Goal: Transaction & Acquisition: Book appointment/travel/reservation

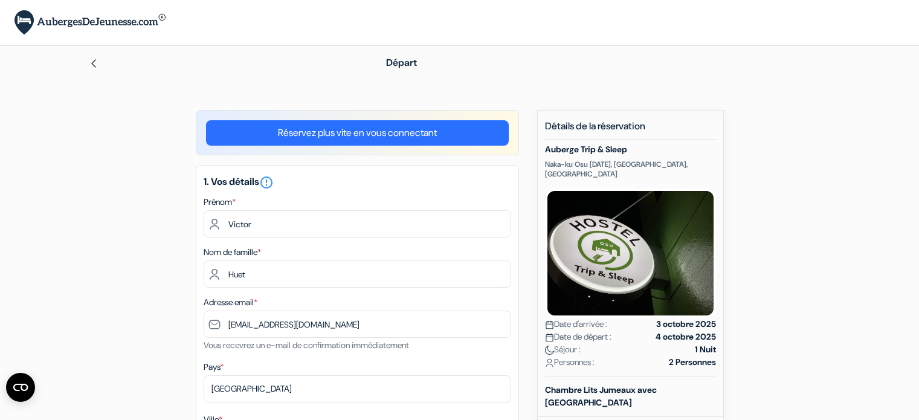
select select "21"
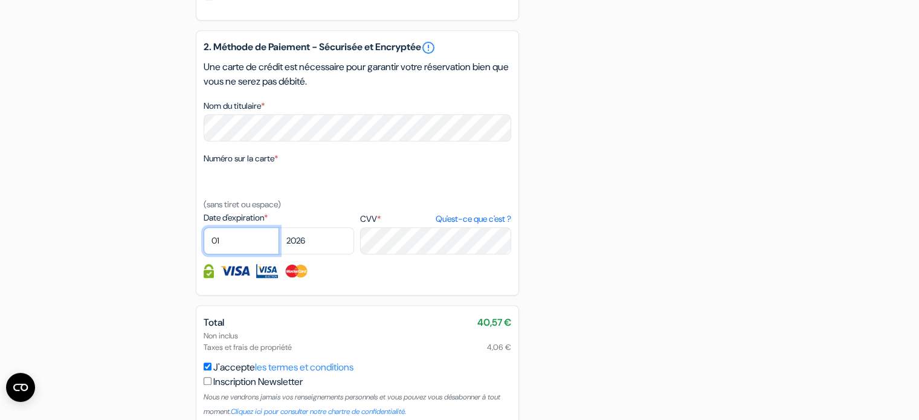
click at [267, 254] on select "01 02 03 04 05 06 07 08 09 10 11 12" at bounding box center [242, 240] width 76 height 27
select select "04"
click at [204, 243] on select "01 02 03 04 05 06 07 08 09 10 11 12" at bounding box center [242, 240] width 76 height 27
click at [300, 253] on select "2025 2026 2027 2028 2029 2030 2031 2032 2033 2034 2035 2036 2037 2038 2039 2040…" at bounding box center [316, 240] width 76 height 27
select select "2027"
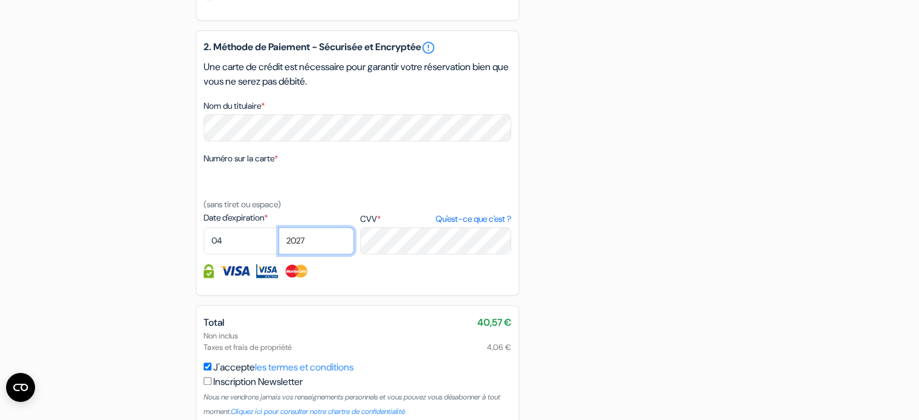
click at [278, 243] on select "2025 2026 2027 2028 2029 2030 2031 2032 2033 2034 2035 2036 2037 2038 2039 2040…" at bounding box center [316, 240] width 76 height 27
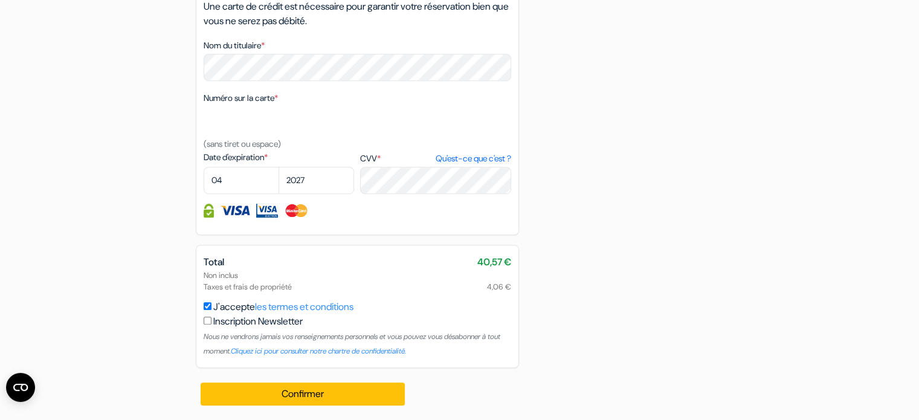
scroll to position [789, 0]
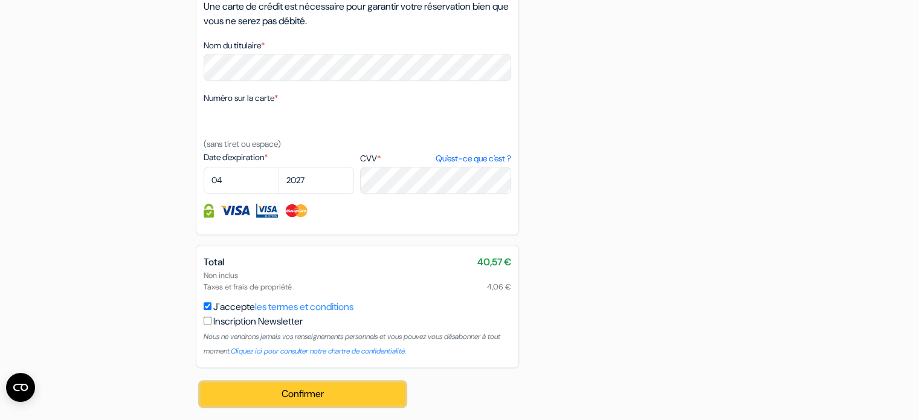
click at [329, 402] on button "Confirmer Loading..." at bounding box center [303, 393] width 205 height 23
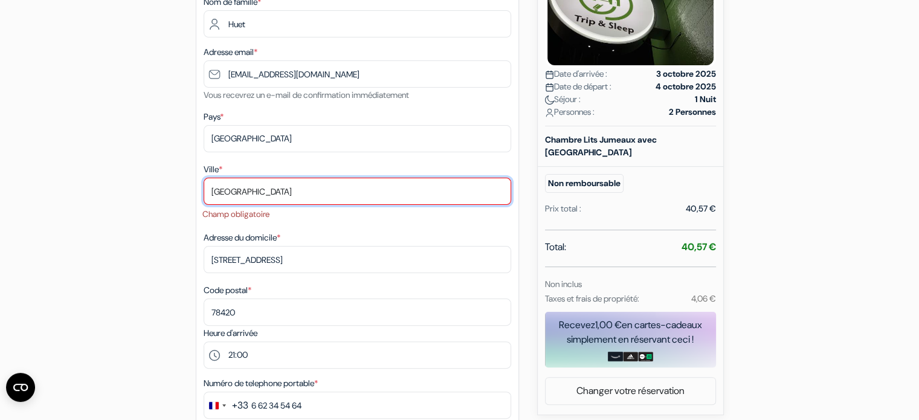
scroll to position [232, 0]
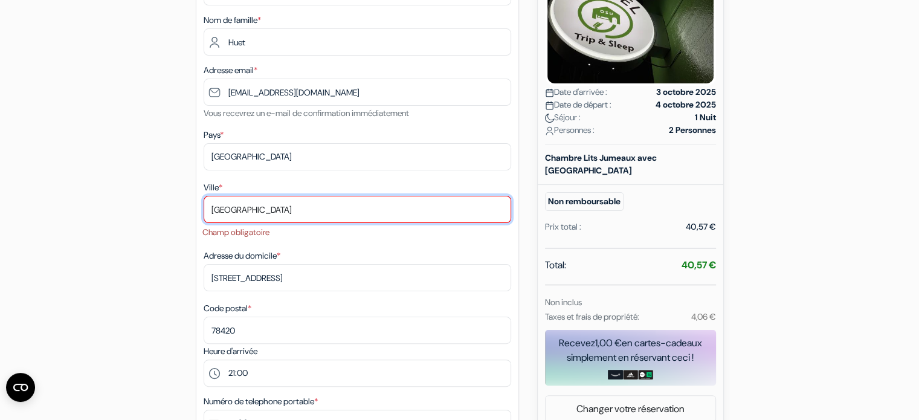
click at [292, 210] on input "[GEOGRAPHIC_DATA]" at bounding box center [357, 209] width 307 height 27
click at [290, 207] on input "[GEOGRAPHIC_DATA]" at bounding box center [357, 209] width 307 height 27
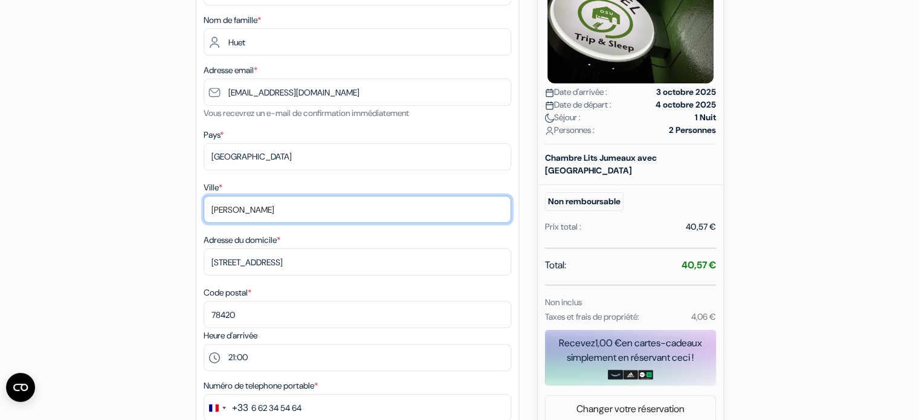
type input "[GEOGRAPHIC_DATA]"
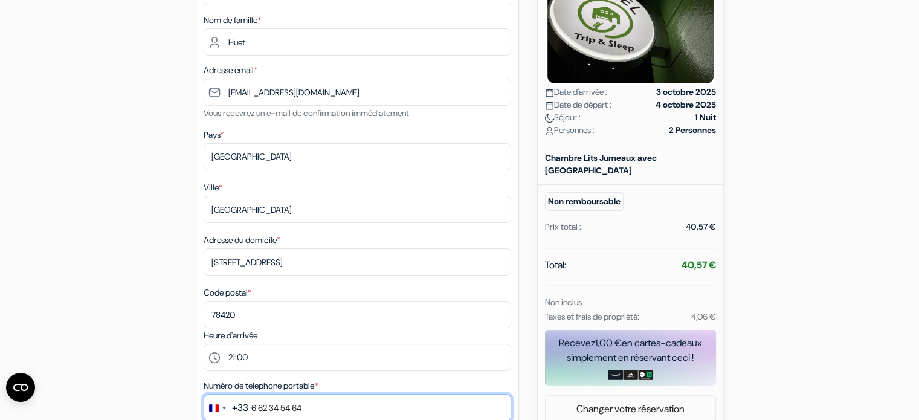
type input "0662345464"
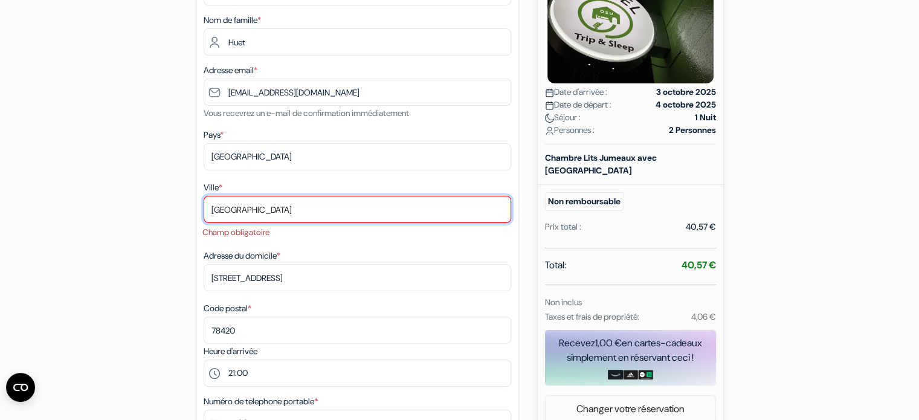
click at [299, 214] on input "[GEOGRAPHIC_DATA]" at bounding box center [357, 209] width 307 height 27
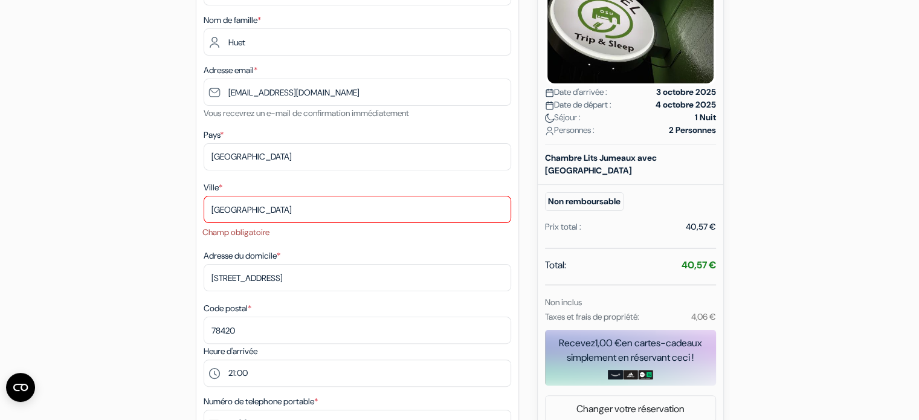
click at [169, 235] on div "add_box Auberge Trip & Sleep Naka-ku Osu [DATE], [GEOGRAPHIC_DATA], [GEOGRAPHIC…" at bounding box center [459, 427] width 797 height 1099
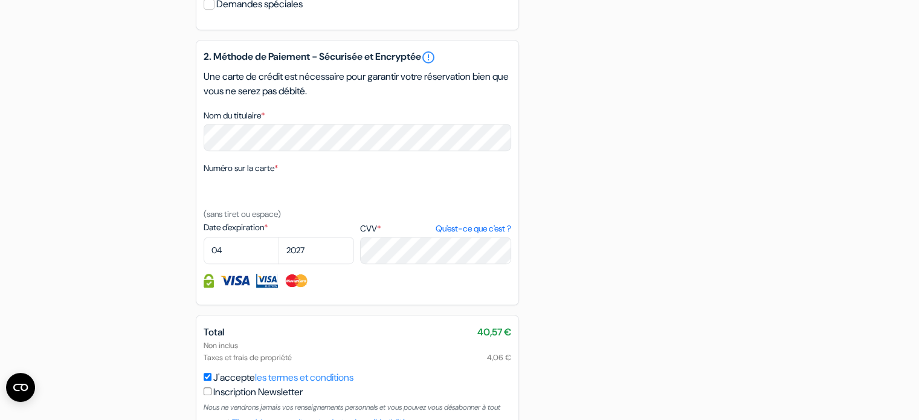
scroll to position [805, 0]
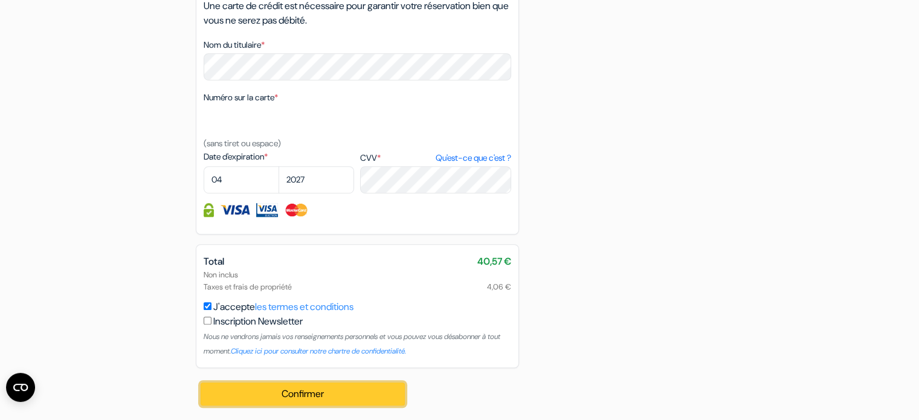
click at [317, 382] on button "Confirmer Loading..." at bounding box center [303, 393] width 205 height 23
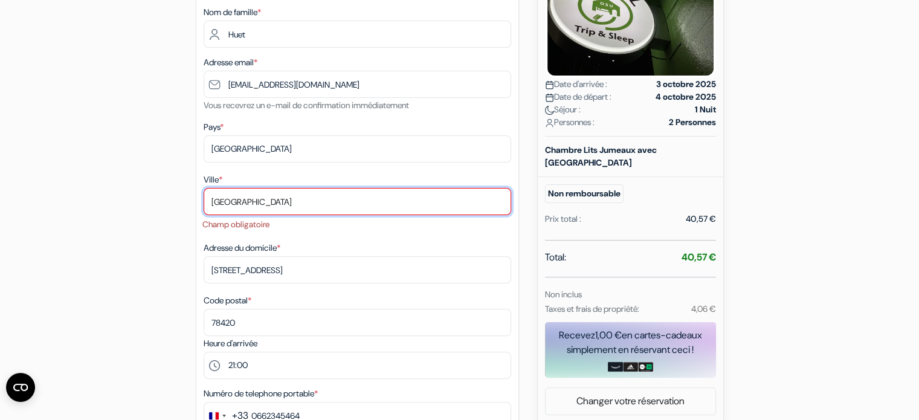
scroll to position [232, 0]
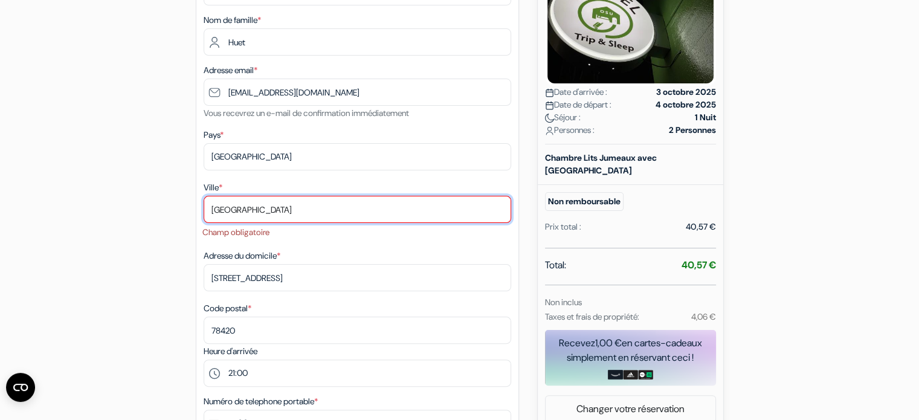
click at [318, 210] on input "[GEOGRAPHIC_DATA]" at bounding box center [357, 209] width 307 height 27
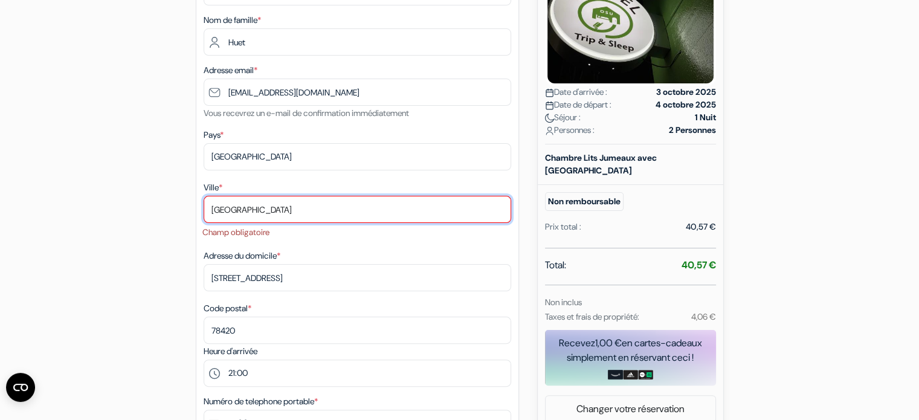
click at [318, 210] on input "[GEOGRAPHIC_DATA]" at bounding box center [357, 209] width 307 height 27
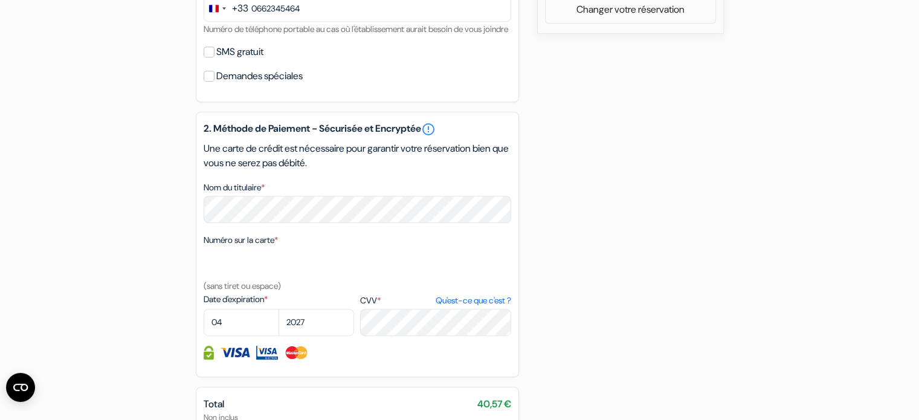
scroll to position [790, 0]
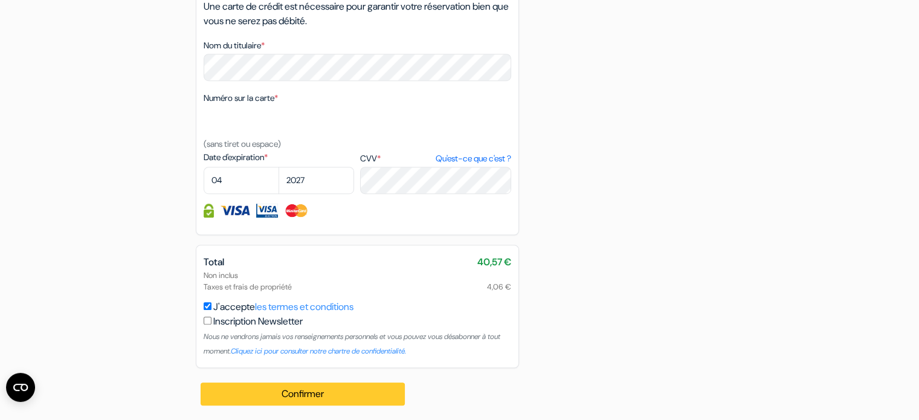
type input "[GEOGRAPHIC_DATA]"
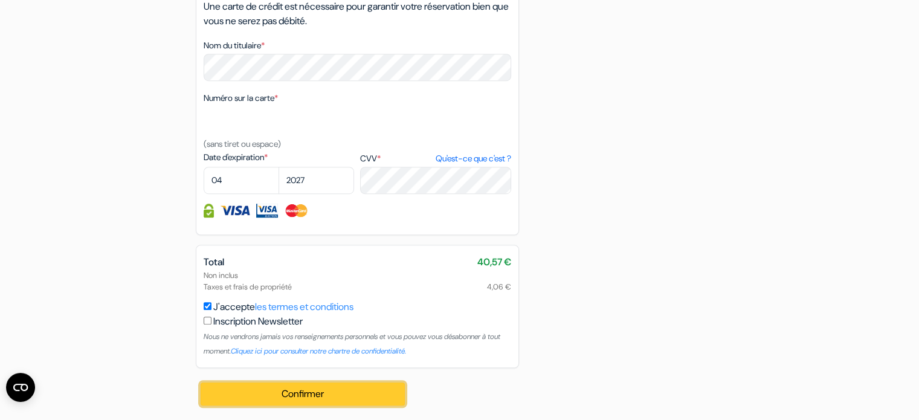
click at [303, 398] on button "Confirmer Loading..." at bounding box center [303, 393] width 205 height 23
